Goal: Task Accomplishment & Management: Use online tool/utility

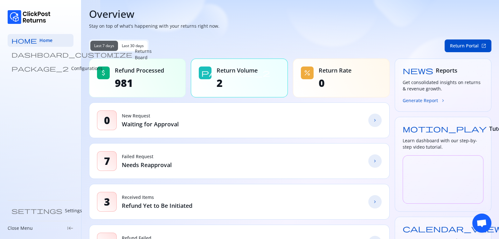
click at [415, 101] on button "Generate Report chevron_forward" at bounding box center [423, 100] width 43 height 7
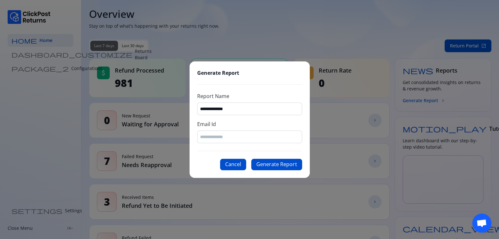
click at [227, 144] on div "**********" at bounding box center [249, 119] width 120 height 116
click at [237, 138] on input "Email Id" at bounding box center [249, 137] width 99 height 6
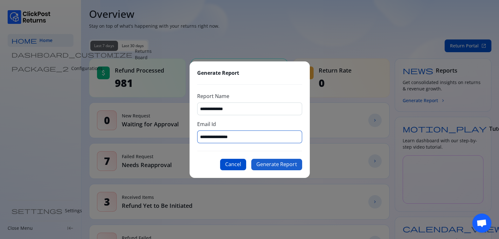
type input "**********"
click at [275, 161] on button "Generate Report" at bounding box center [276, 164] width 51 height 11
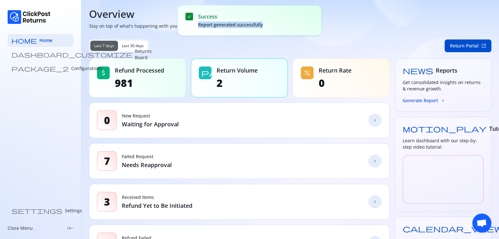
drag, startPoint x: 197, startPoint y: 25, endPoint x: 266, endPoint y: 25, distance: 69.3
click at [266, 25] on div "check Success Report generated successfully" at bounding box center [250, 20] width 144 height 31
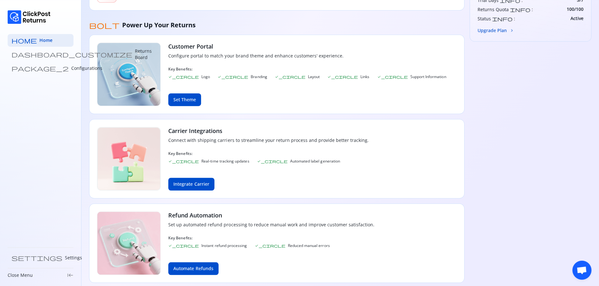
scroll to position [252, 0]
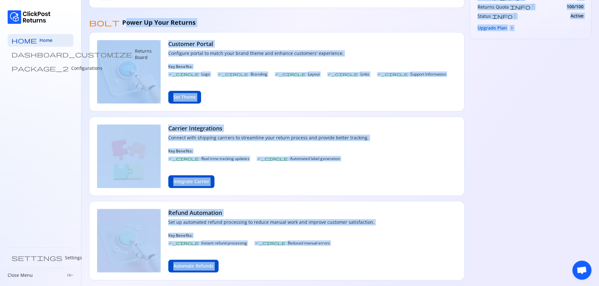
click at [449, 166] on div "news Reports Get consolidated insights on returns & revenue growth. Generate Re…" at bounding box center [530, 43] width 122 height 474
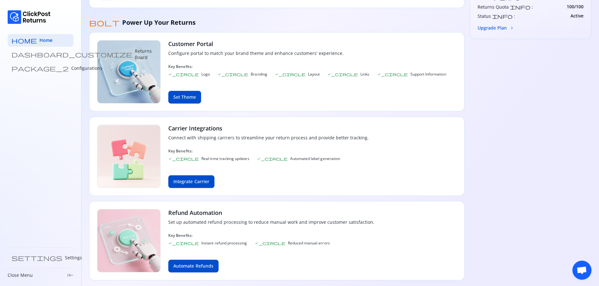
scroll to position [0, 0]
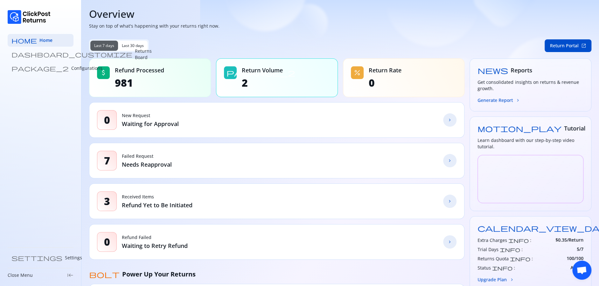
click at [138, 45] on span "Last 30 days" at bounding box center [133, 45] width 22 height 5
click at [116, 44] on button "Last 7 days" at bounding box center [104, 46] width 28 height 10
click at [130, 45] on span "Last 30 days" at bounding box center [133, 45] width 22 height 5
click at [108, 41] on button "Last 7 days" at bounding box center [104, 46] width 28 height 10
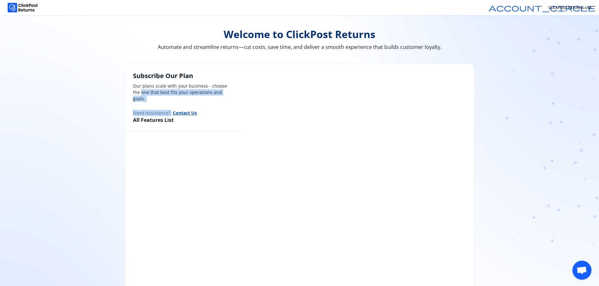
drag, startPoint x: 131, startPoint y: 90, endPoint x: 252, endPoint y: 97, distance: 120.7
click at [252, 97] on div "Subscribe Our Plan Our plans scale with your business - choose the one that bes…" at bounding box center [299, 98] width 348 height 68
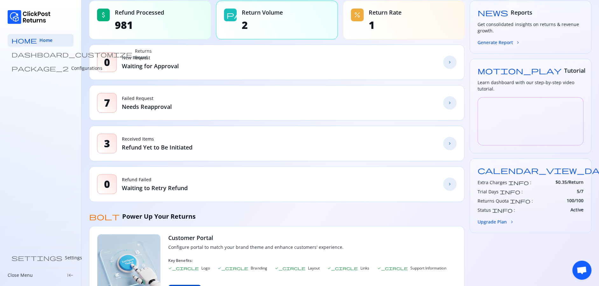
scroll to position [79, 0]
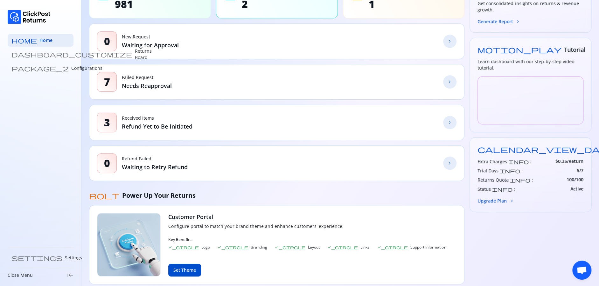
click at [155, 47] on p "Waiting for Approval" at bounding box center [150, 45] width 57 height 8
click at [450, 39] on span "chevron_forward" at bounding box center [449, 41] width 5 height 5
